Goal: Task Accomplishment & Management: Complete application form

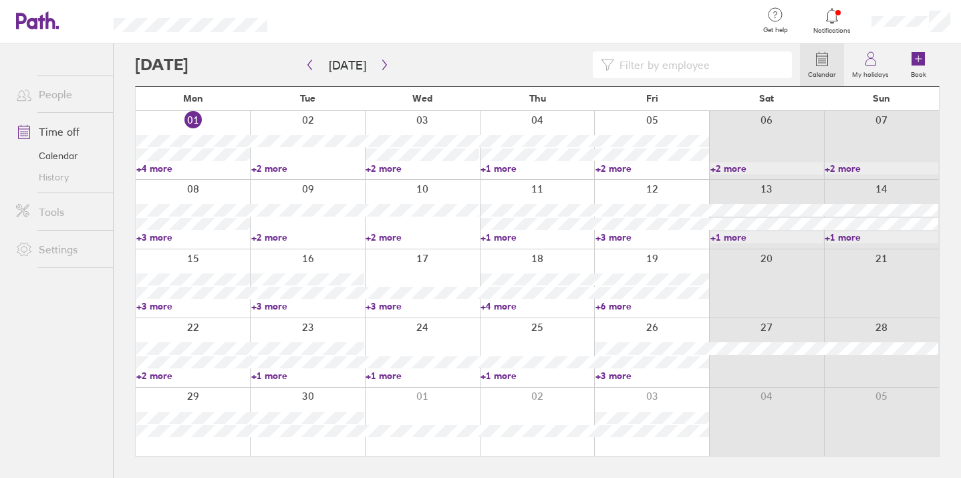
click at [149, 376] on link "+2 more" at bounding box center [193, 376] width 114 height 12
click at [918, 61] on icon at bounding box center [918, 58] width 13 height 13
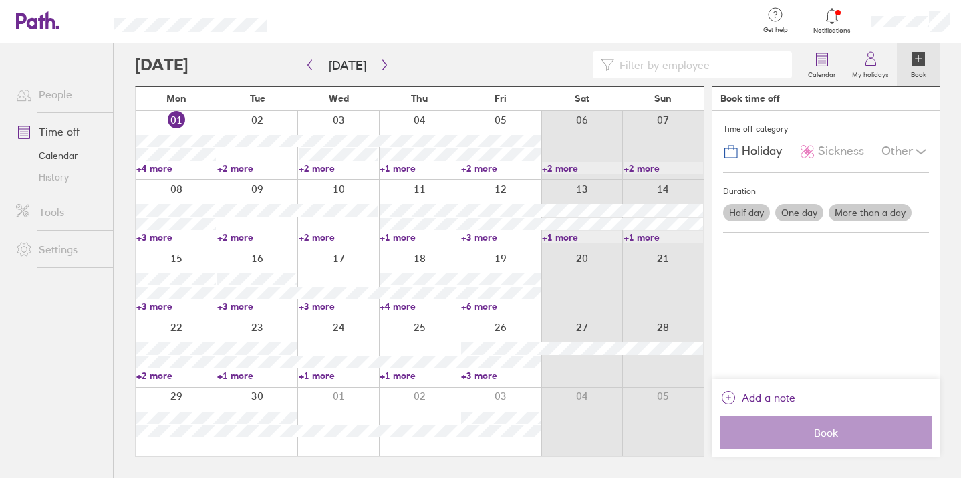
click at [799, 214] on label "One day" at bounding box center [799, 212] width 48 height 17
click at [0, 0] on input "One day" at bounding box center [0, 0] width 0 height 0
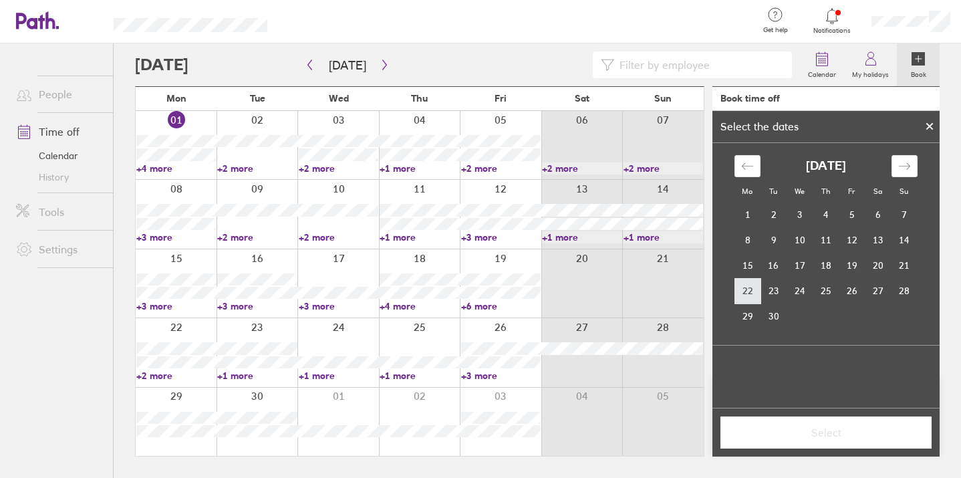
click at [751, 293] on td "22" at bounding box center [748, 290] width 26 height 25
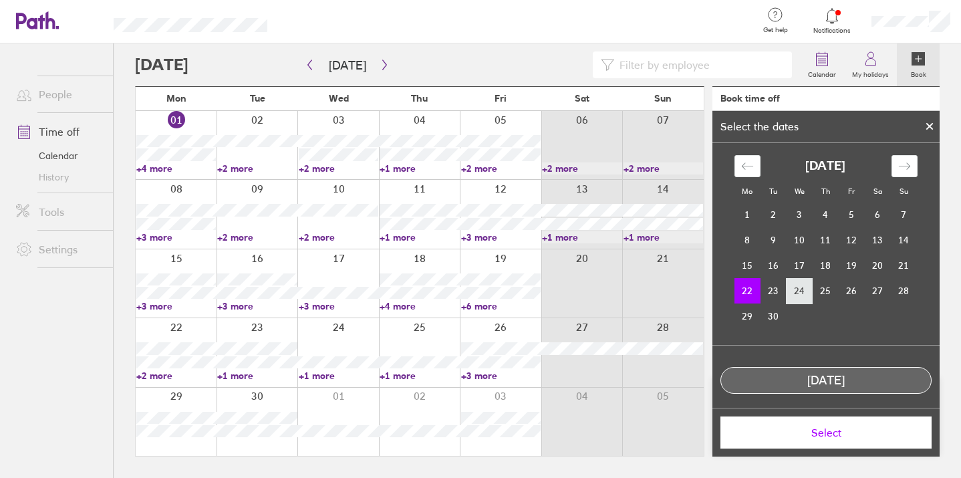
scroll to position [7, 0]
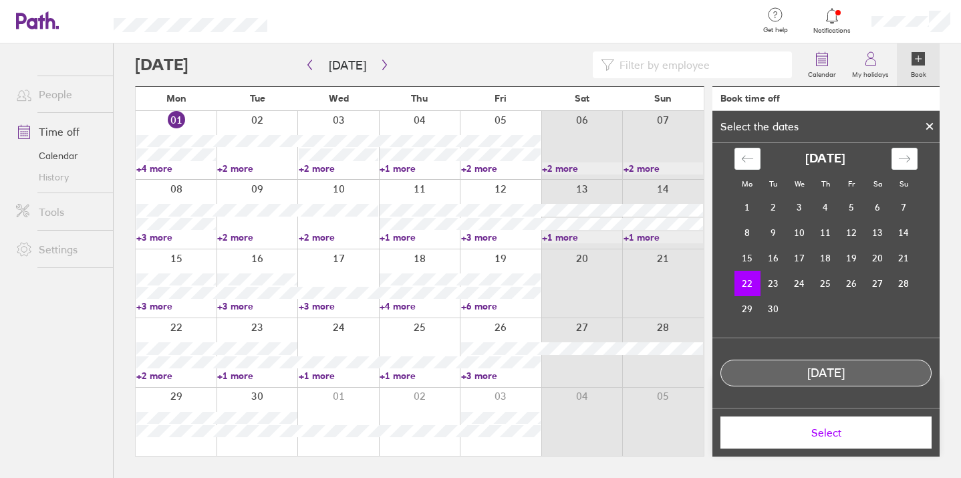
click at [813, 432] on span "Select" at bounding box center [826, 432] width 192 height 12
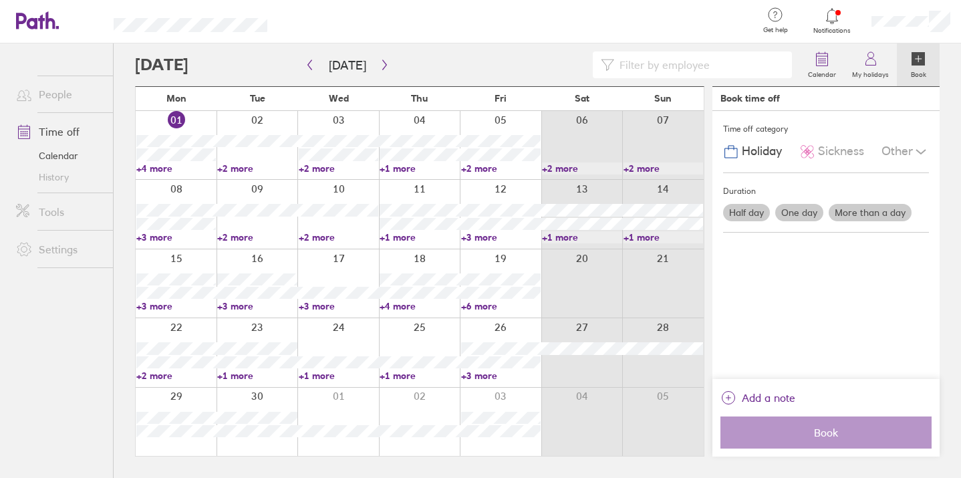
click at [805, 211] on label "One day" at bounding box center [799, 212] width 48 height 17
click at [0, 0] on input "One day" at bounding box center [0, 0] width 0 height 0
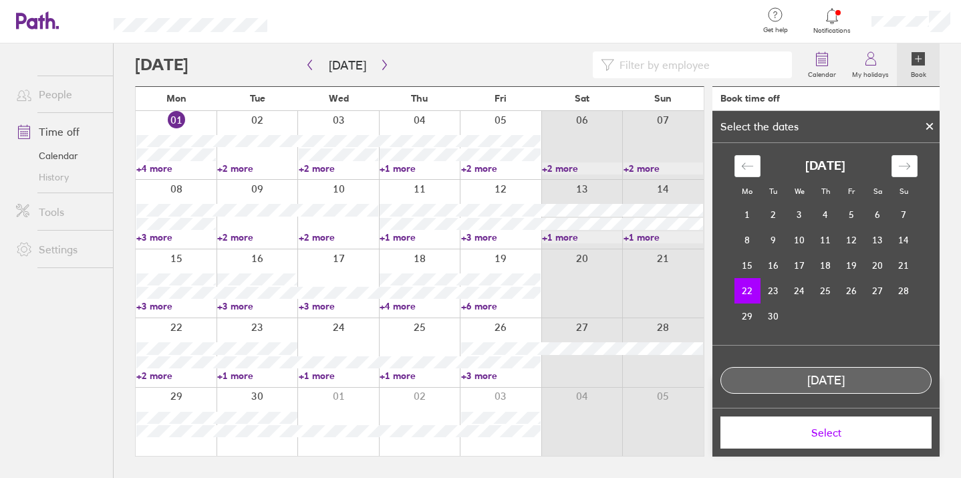
click at [800, 451] on div "Select" at bounding box center [825, 432] width 227 height 49
click at [803, 439] on button "Select" at bounding box center [826, 432] width 211 height 32
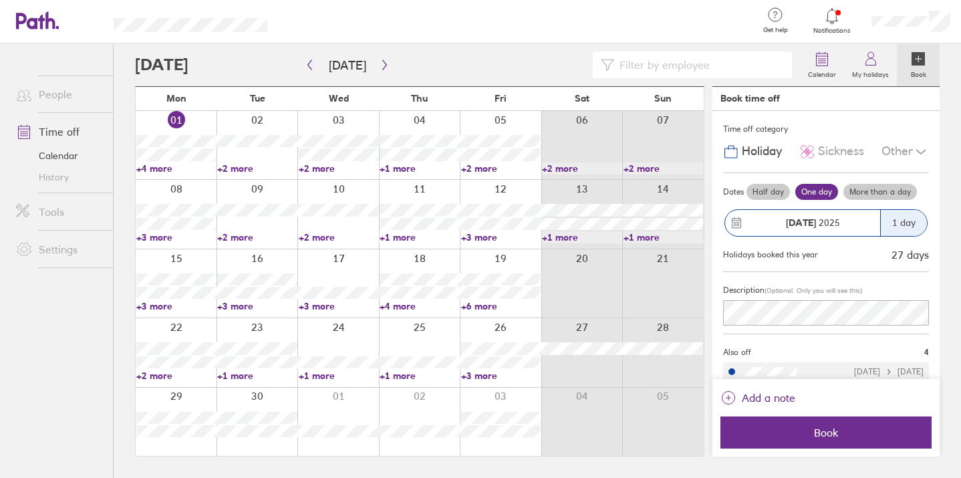
scroll to position [1, 0]
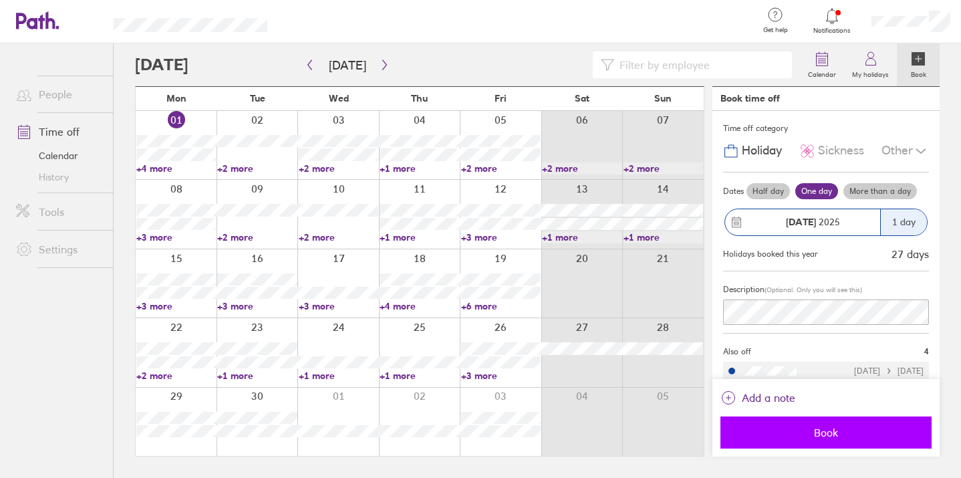
click at [863, 430] on span "Book" at bounding box center [826, 432] width 192 height 12
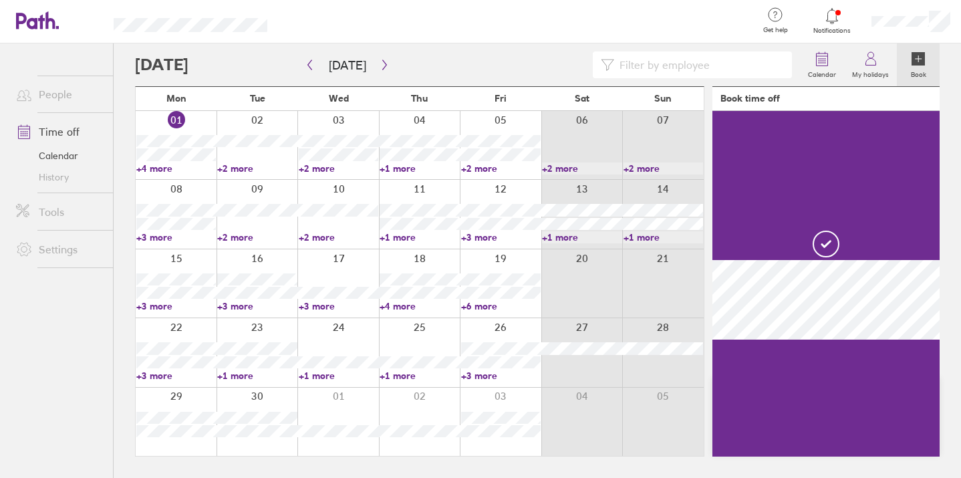
scroll to position [0, 0]
